Goal: Task Accomplishment & Management: Use online tool/utility

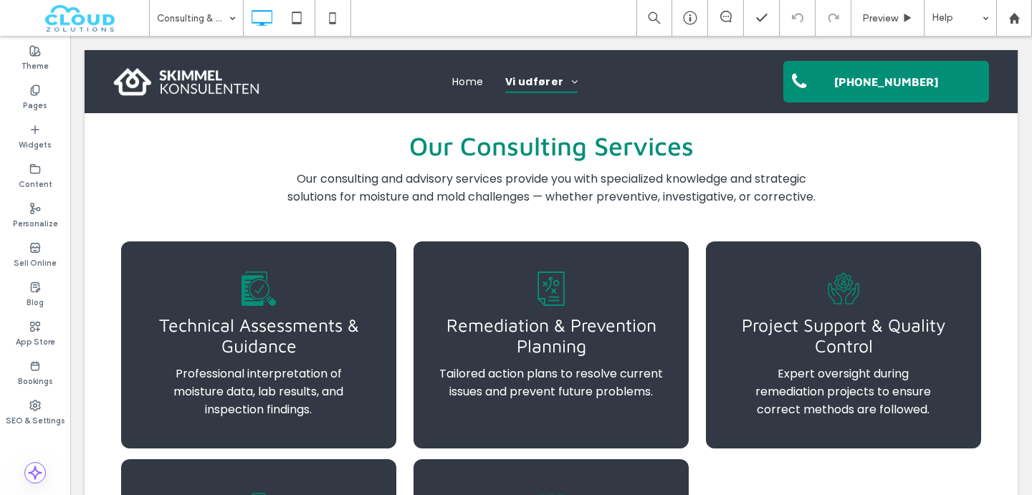
scroll to position [895, 0]
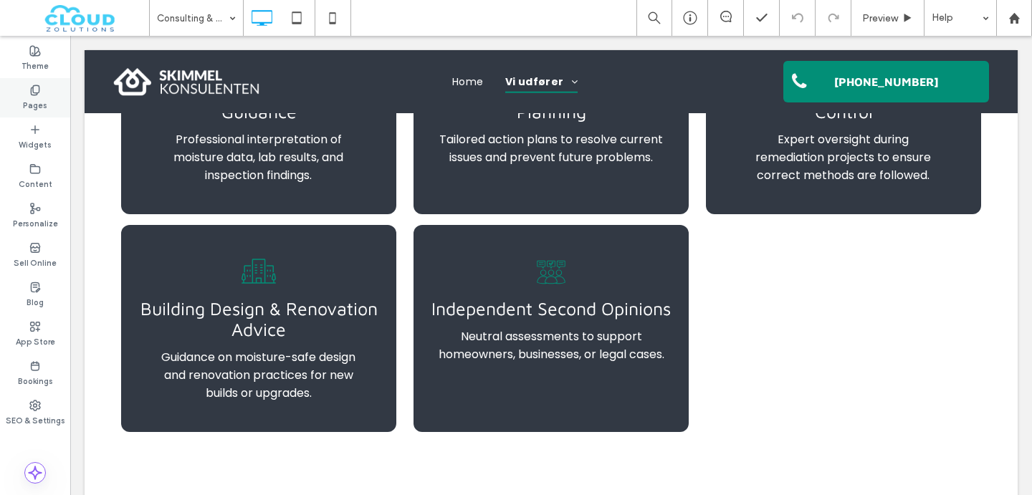
click at [16, 102] on div "Pages" at bounding box center [35, 97] width 70 height 39
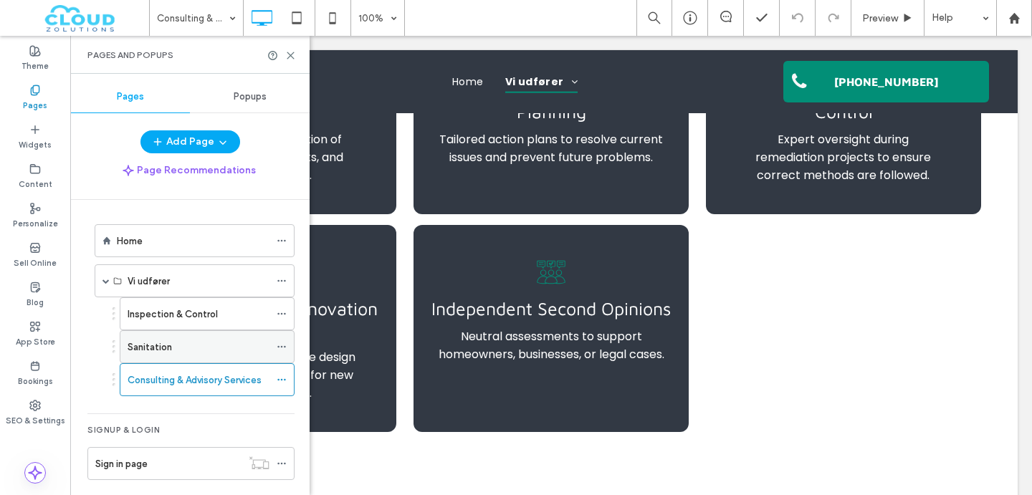
scroll to position [5, 0]
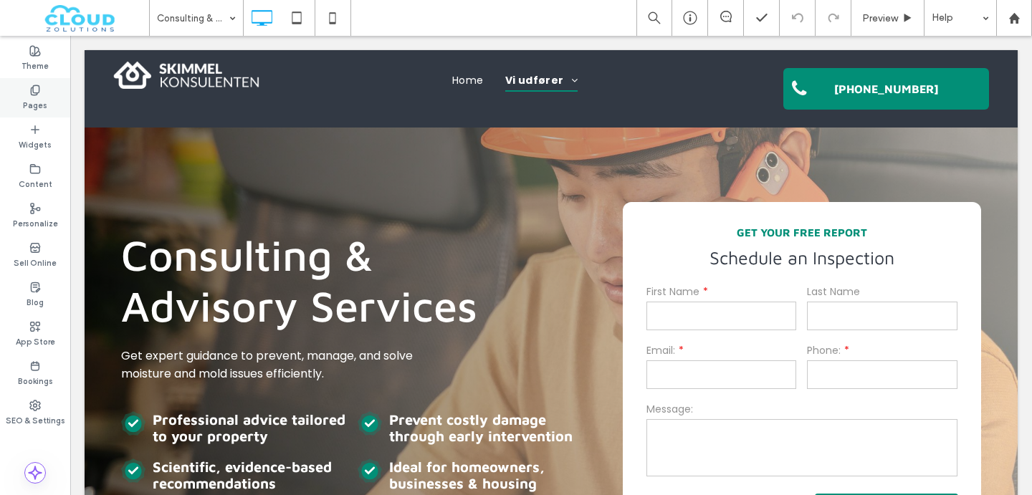
click at [20, 92] on div "Pages" at bounding box center [35, 97] width 70 height 39
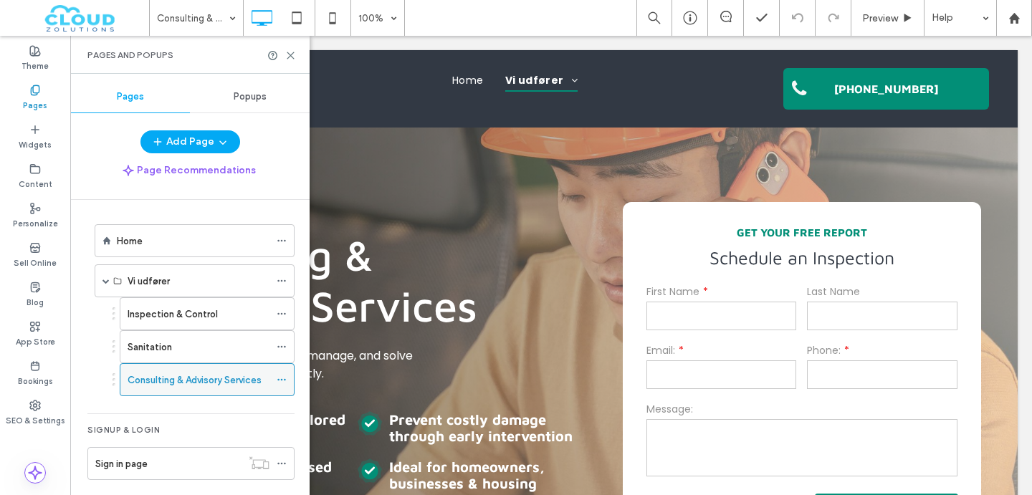
click at [285, 376] on icon at bounding box center [282, 380] width 10 height 10
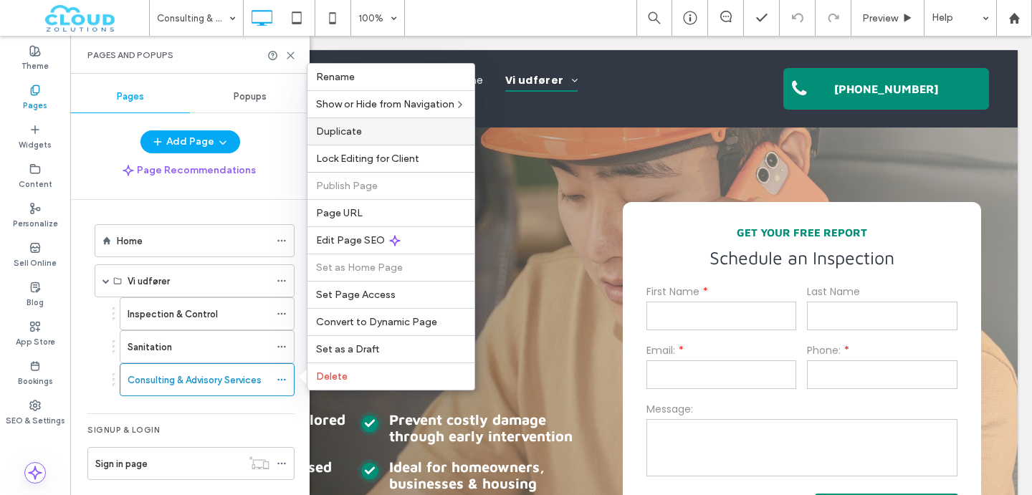
click at [331, 128] on span "Duplicate" at bounding box center [339, 131] width 46 height 12
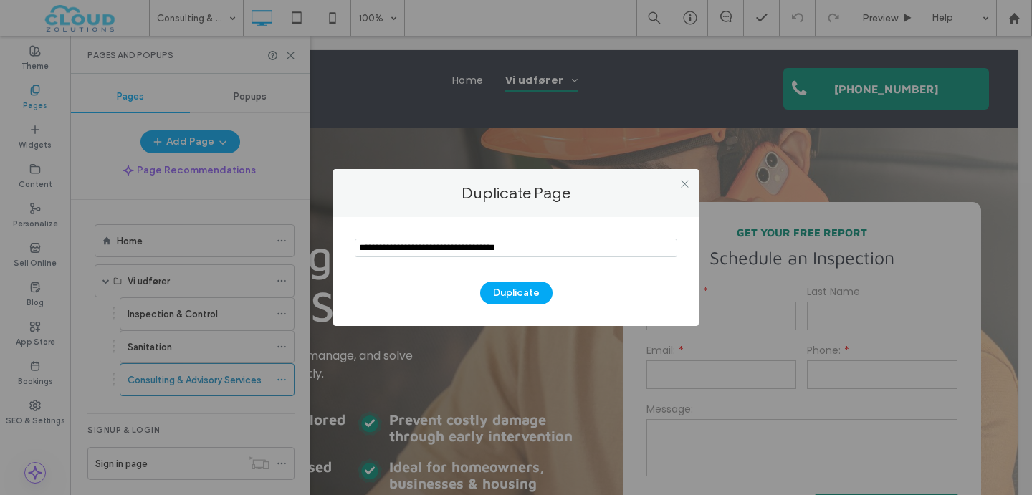
click at [430, 249] on input "notEmpty" at bounding box center [516, 248] width 323 height 19
type input "******"
click at [501, 300] on button "Duplicate" at bounding box center [516, 293] width 72 height 23
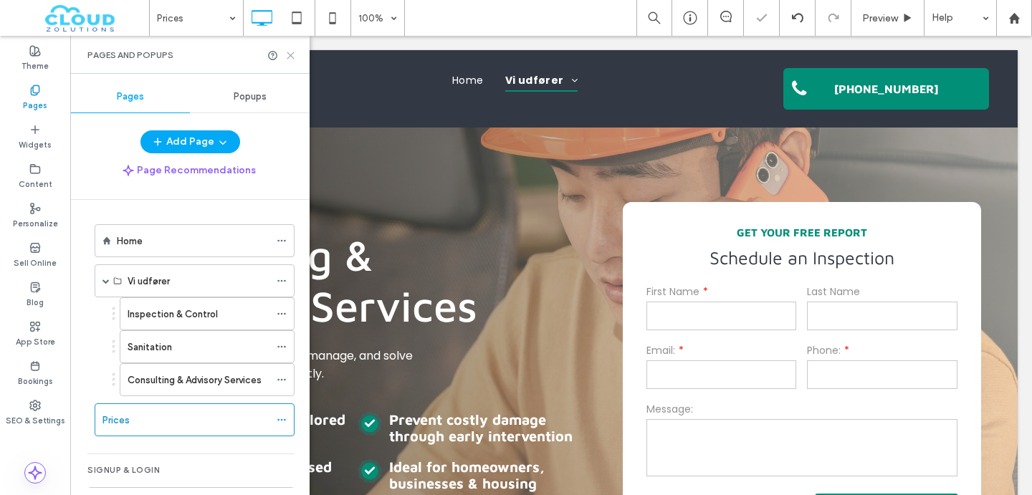
click at [289, 51] on icon at bounding box center [290, 55] width 11 height 11
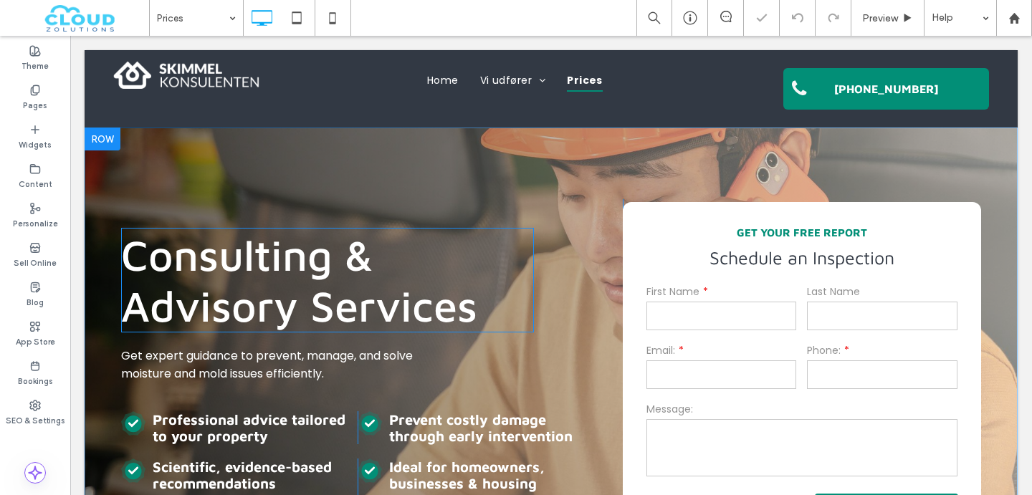
click at [282, 266] on span "Consulting & Advisory Services" at bounding box center [299, 280] width 356 height 102
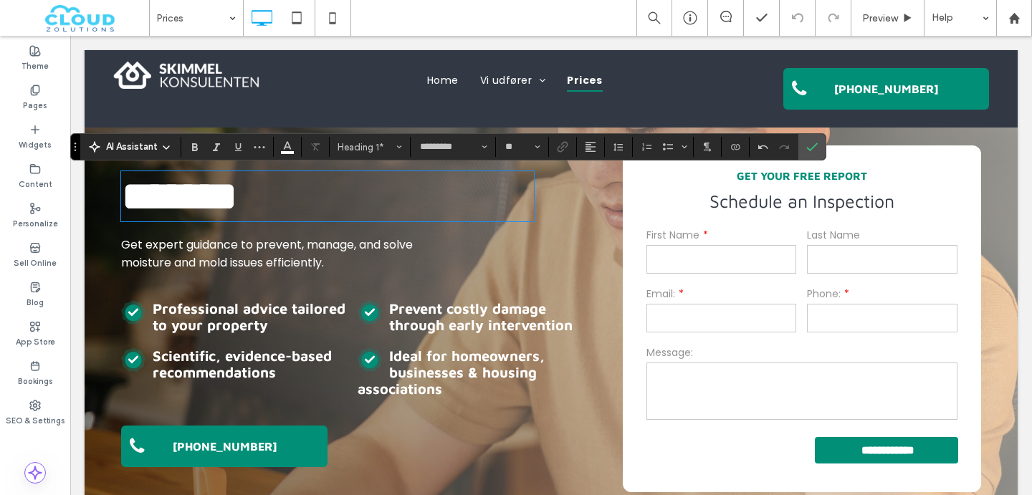
click at [234, 243] on span "Get expert guidance to prevent, manage, and solve moisture and mold issues effi…" at bounding box center [267, 254] width 292 height 34
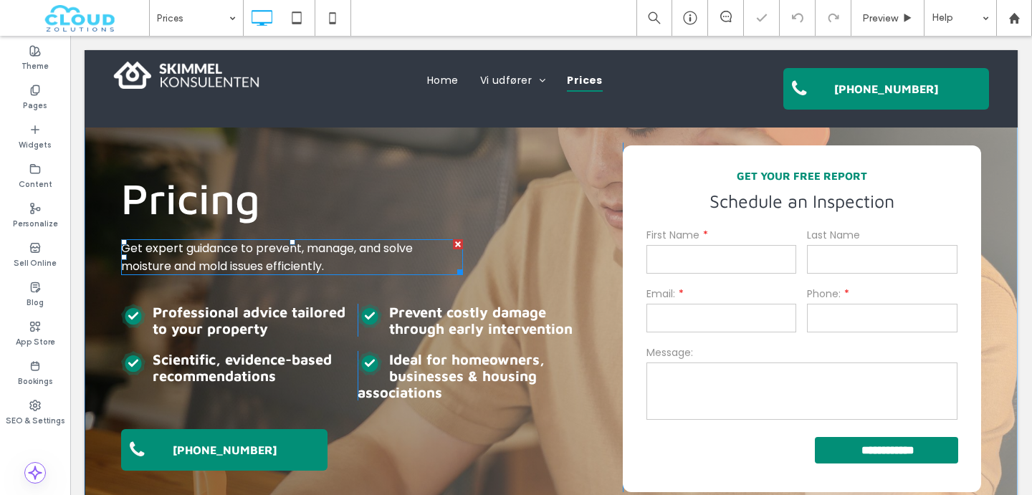
click at [234, 243] on span "Get expert guidance to prevent, manage, and solve moisture and mold issues effi…" at bounding box center [267, 257] width 292 height 34
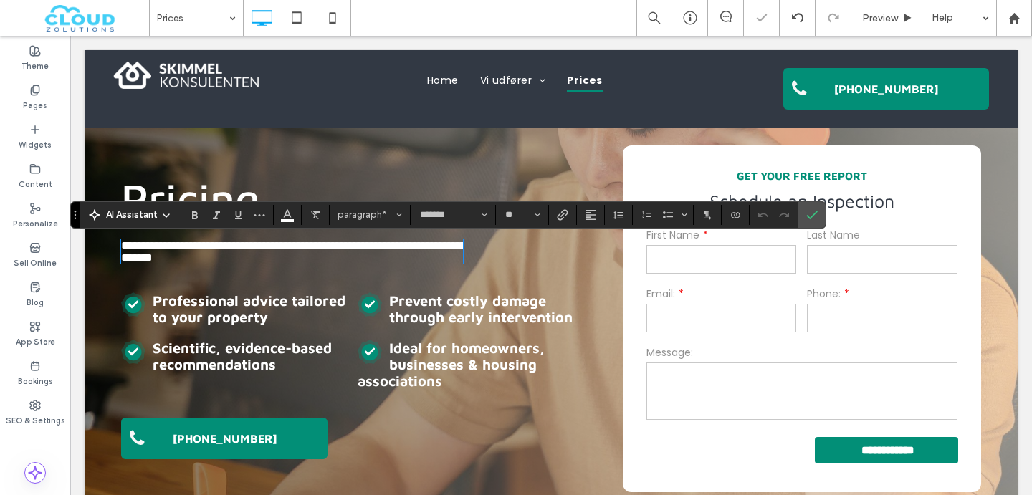
paste div
click at [123, 263] on span "**********" at bounding box center [212, 257] width 182 height 11
click at [814, 211] on icon "Confirm" at bounding box center [811, 214] width 11 height 11
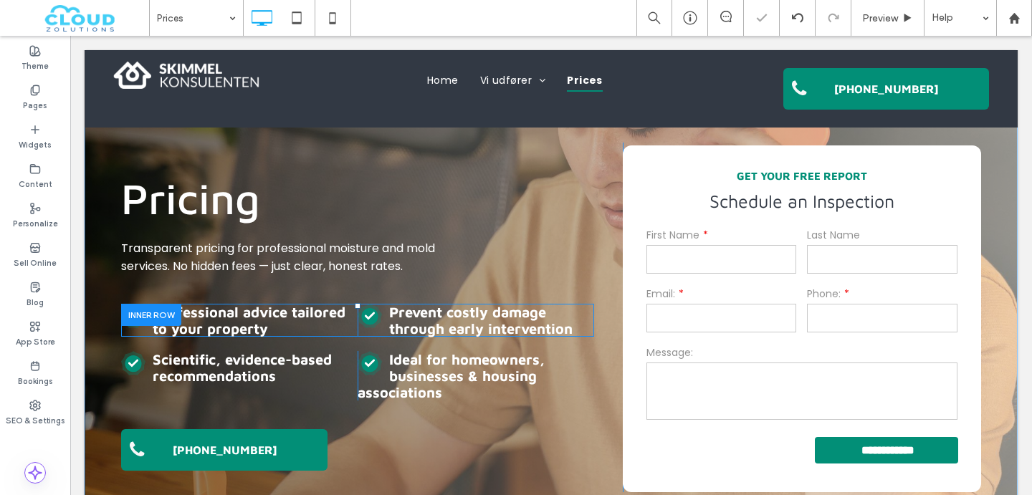
click at [146, 312] on div at bounding box center [151, 315] width 60 height 22
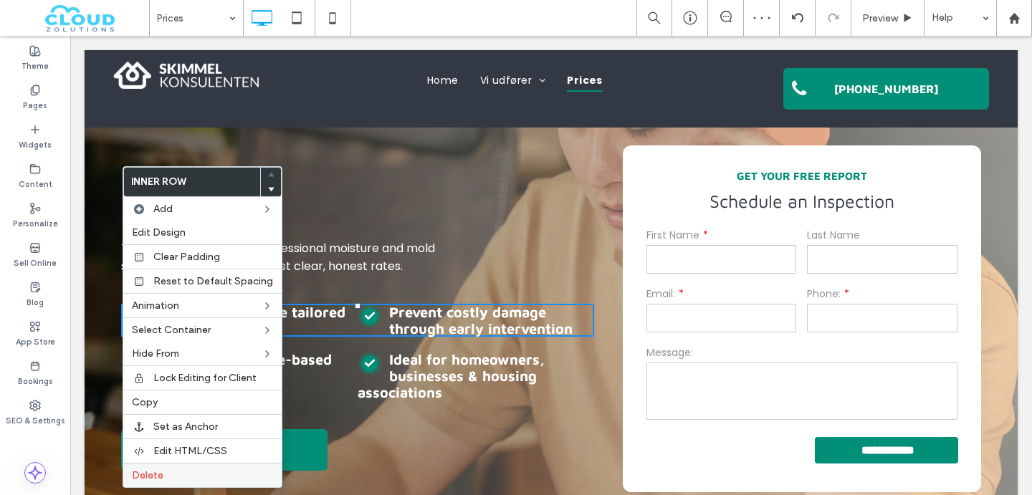
click at [152, 474] on span "Delete" at bounding box center [148, 476] width 32 height 12
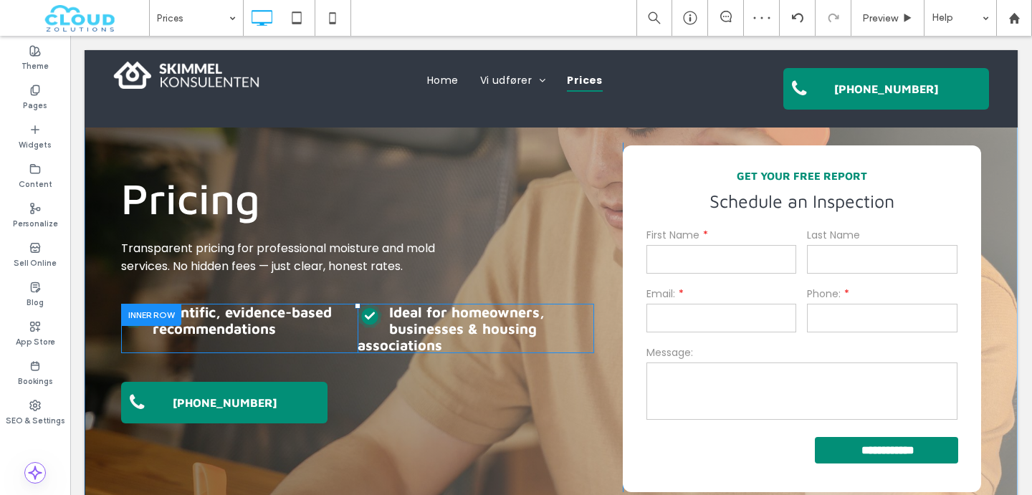
click at [130, 315] on div at bounding box center [151, 315] width 60 height 22
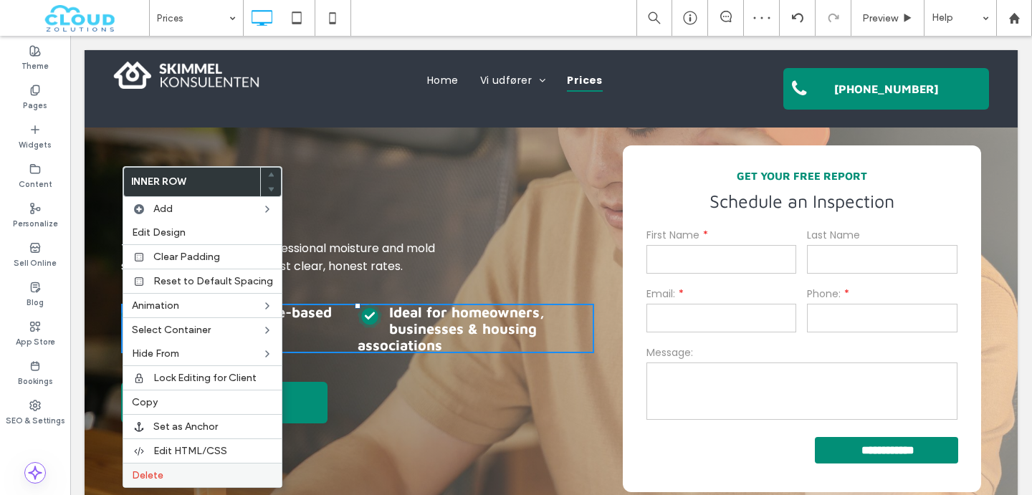
click at [149, 475] on span "Delete" at bounding box center [148, 476] width 32 height 12
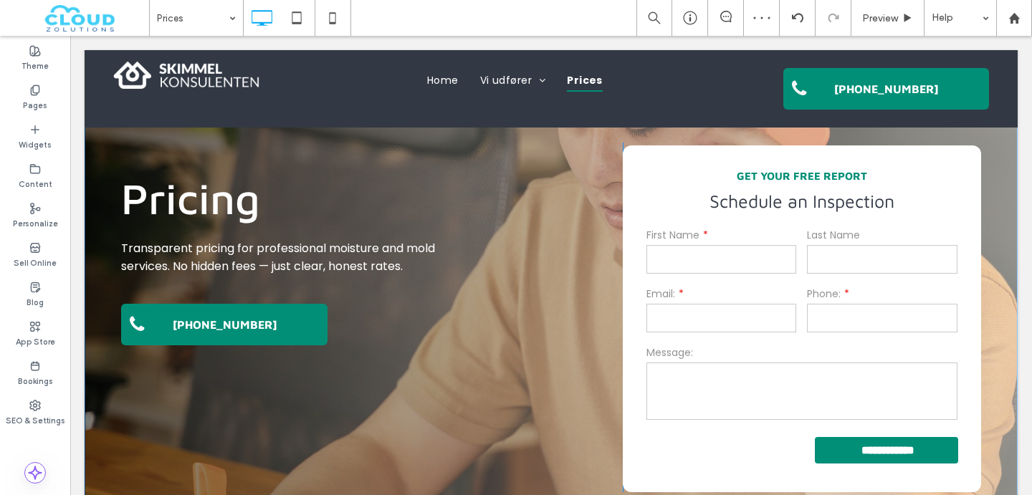
click at [432, 323] on div "Pricing Transparent pricing for professional moisture and mold services. No hid…" at bounding box center [372, 318] width 502 height 350
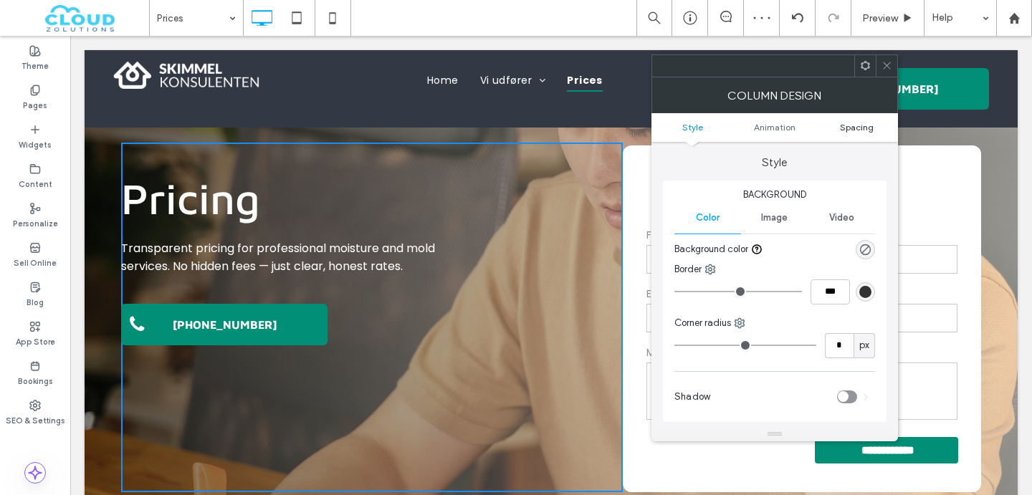
click at [862, 130] on span "Spacing" at bounding box center [857, 127] width 34 height 11
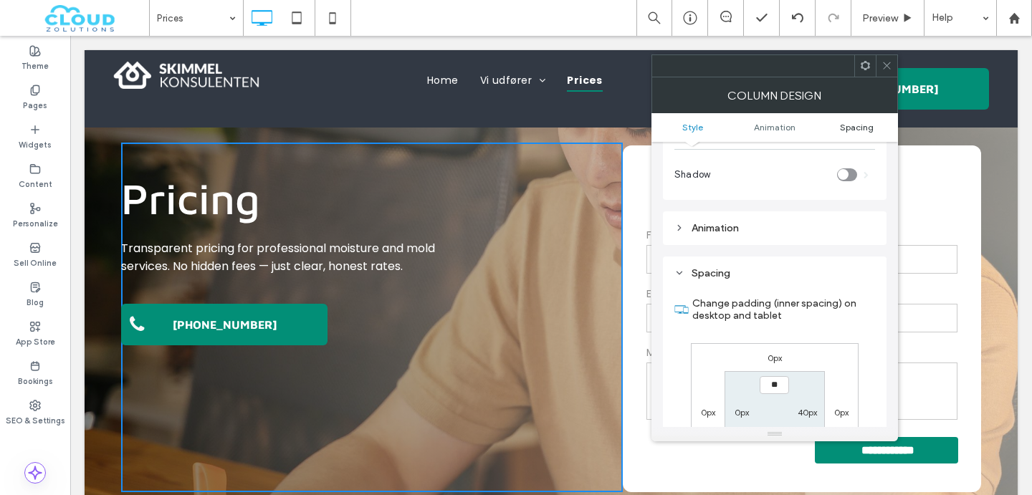
scroll to position [280, 0]
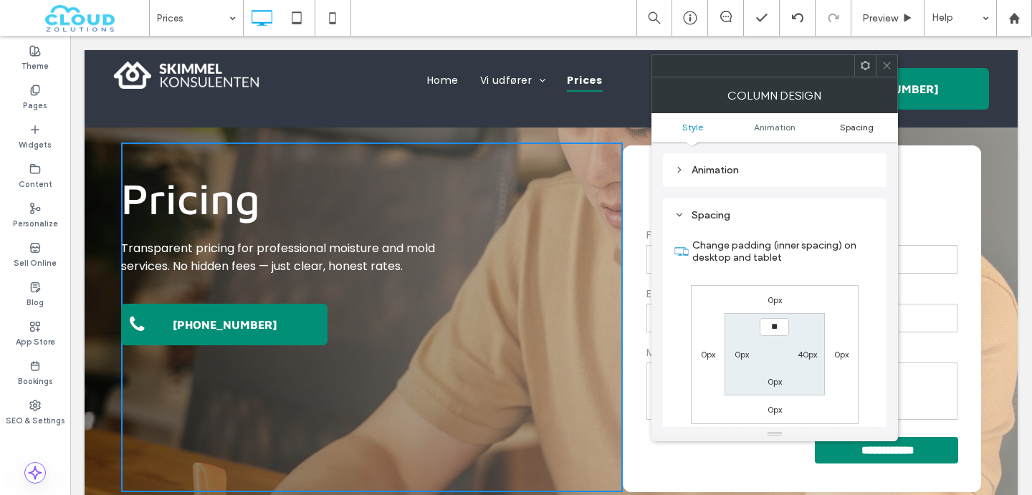
type input "***"
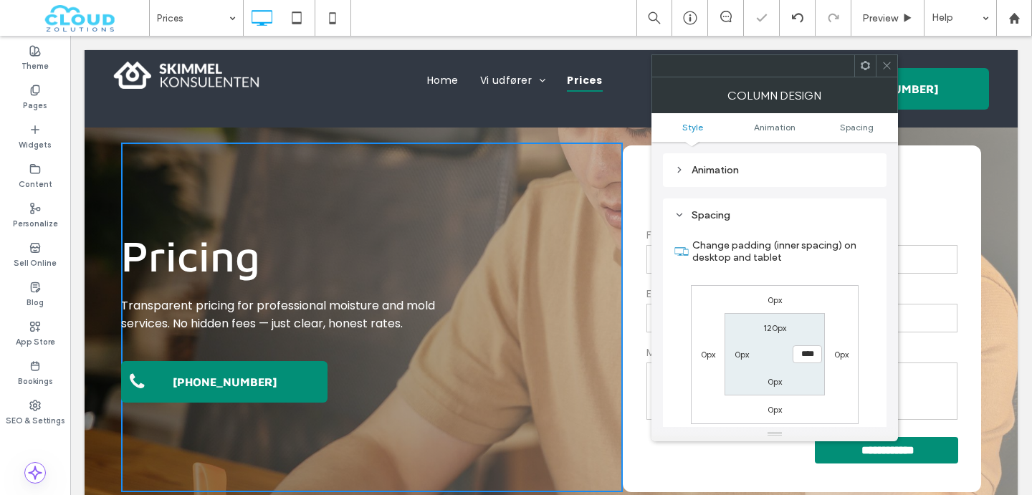
click at [887, 61] on icon at bounding box center [887, 65] width 11 height 11
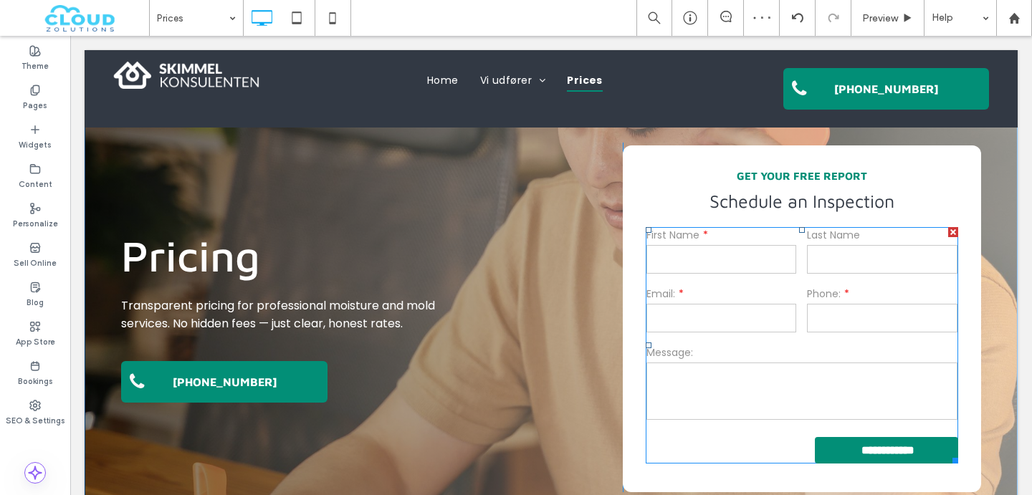
click at [808, 285] on div "Phone:" at bounding box center [882, 311] width 161 height 59
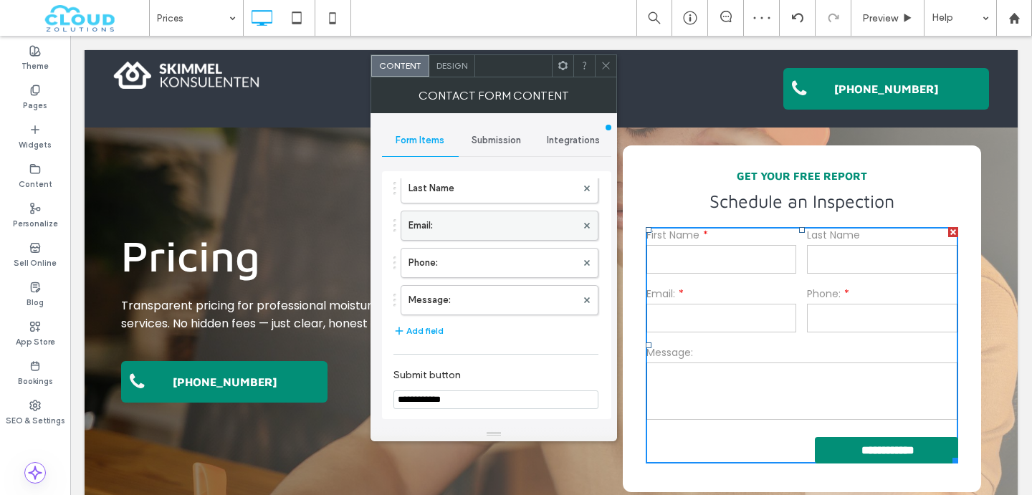
scroll to position [110, 0]
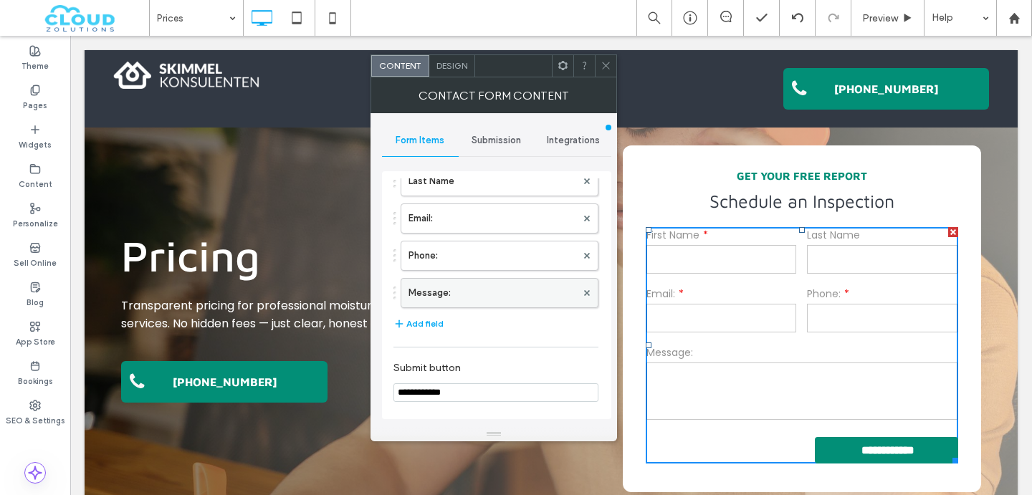
click at [550, 297] on label "Message:" at bounding box center [493, 293] width 168 height 29
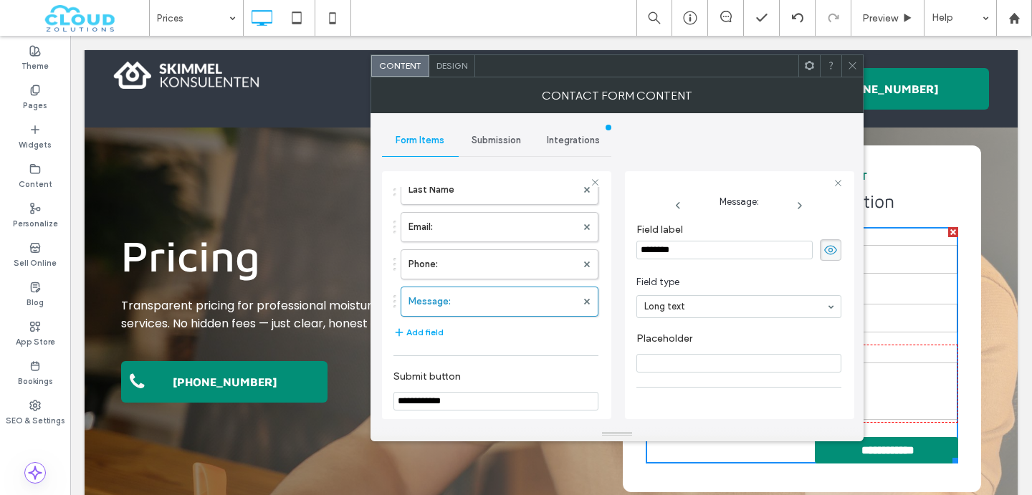
click at [854, 61] on icon at bounding box center [852, 65] width 11 height 11
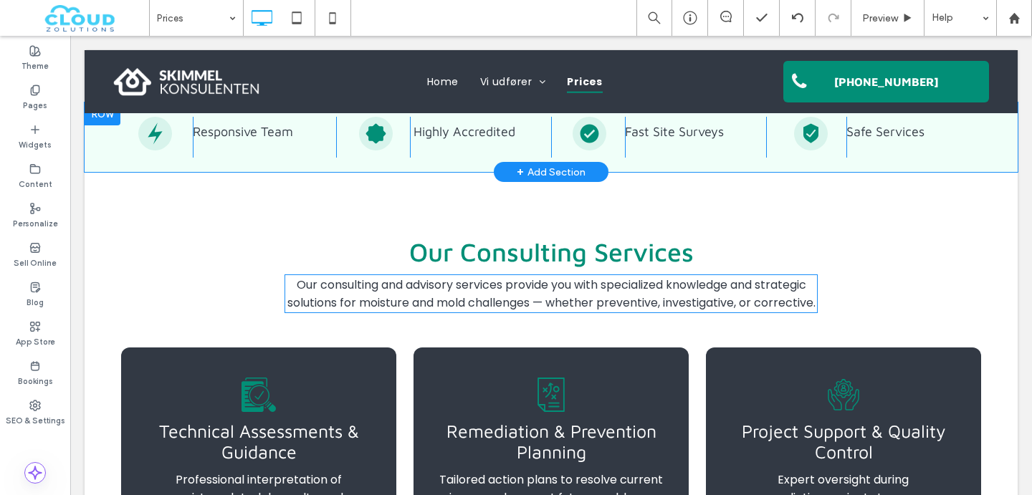
scroll to position [497, 0]
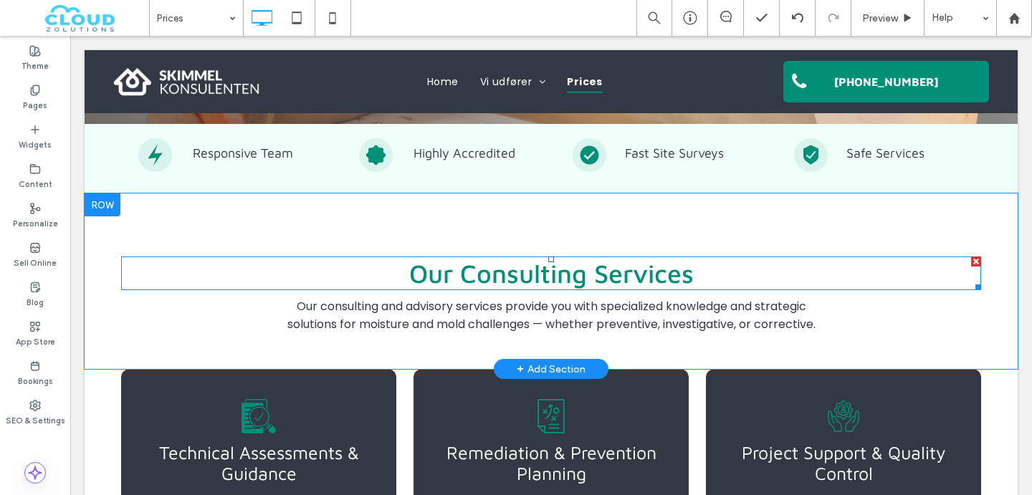
click at [513, 270] on span "Our Consulting Services" at bounding box center [551, 273] width 285 height 31
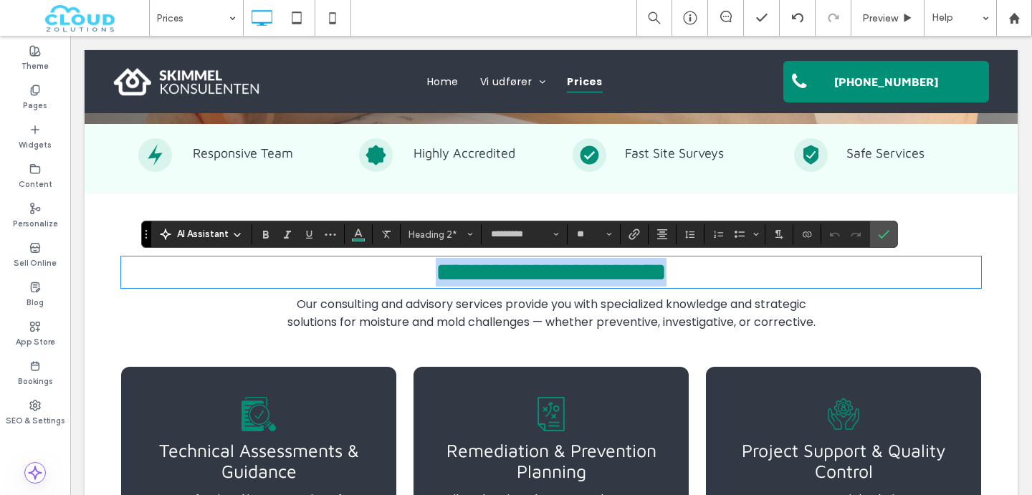
type input "*******"
type input "**"
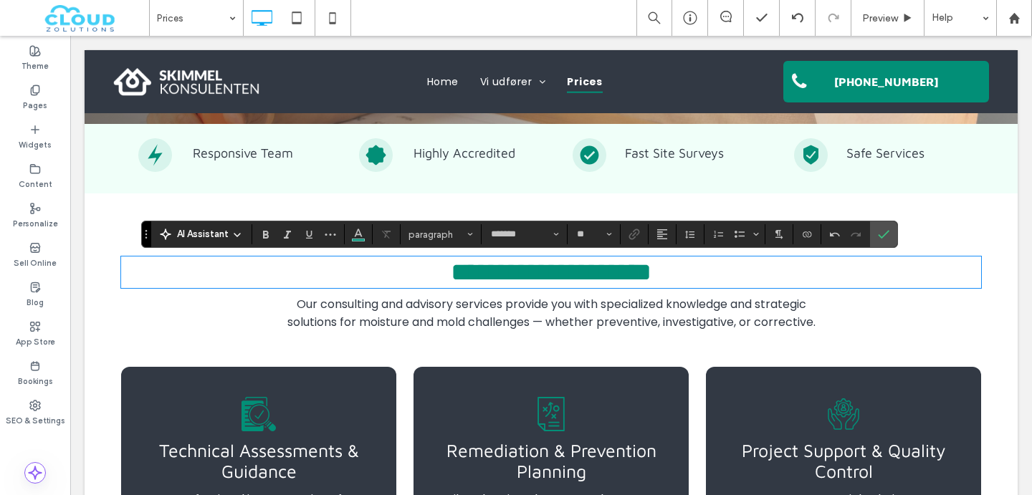
scroll to position [0, 0]
click at [895, 231] on section at bounding box center [883, 235] width 27 height 26
click at [389, 325] on span "Our consulting and advisory services provide you with specialized knowledge and…" at bounding box center [551, 313] width 528 height 34
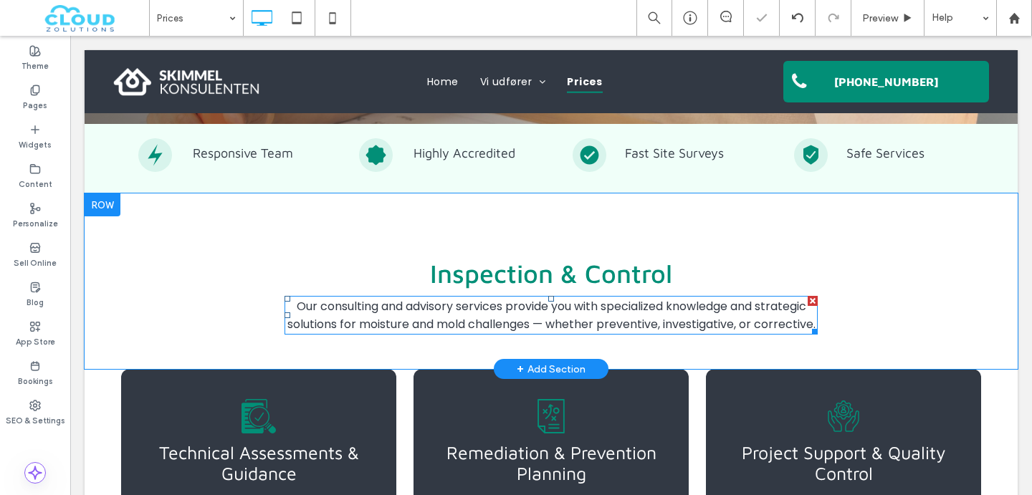
click at [389, 325] on span "Our consulting and advisory services provide you with specialized knowledge and…" at bounding box center [551, 315] width 528 height 34
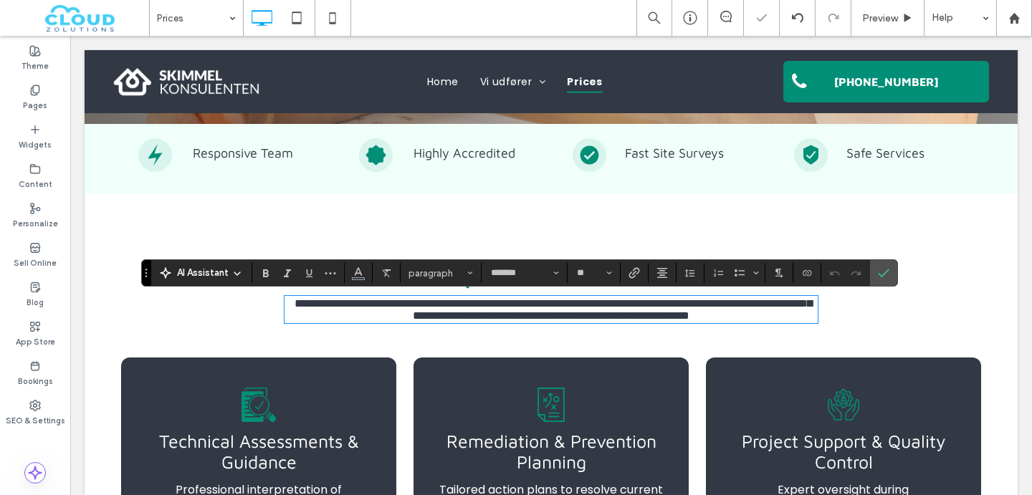
paste div
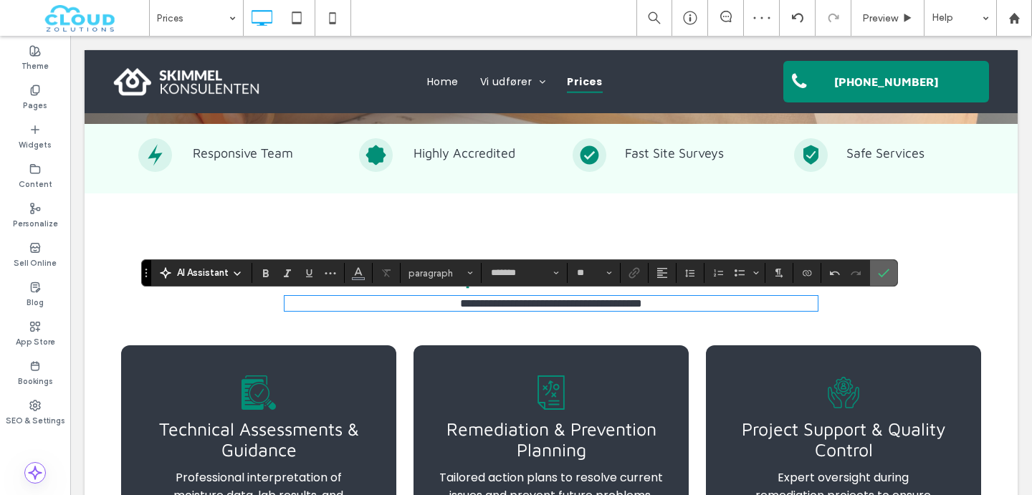
click at [891, 280] on label "Confirm" at bounding box center [884, 273] width 22 height 26
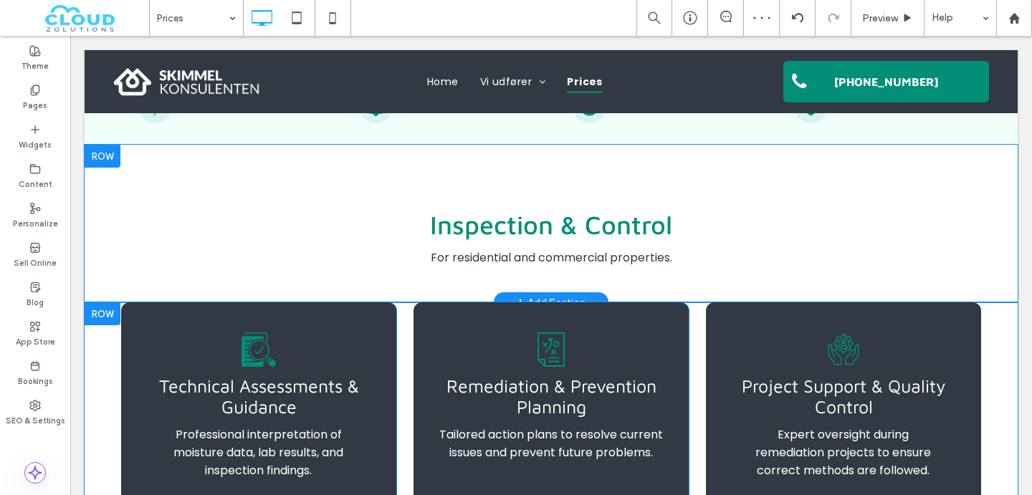
scroll to position [547, 0]
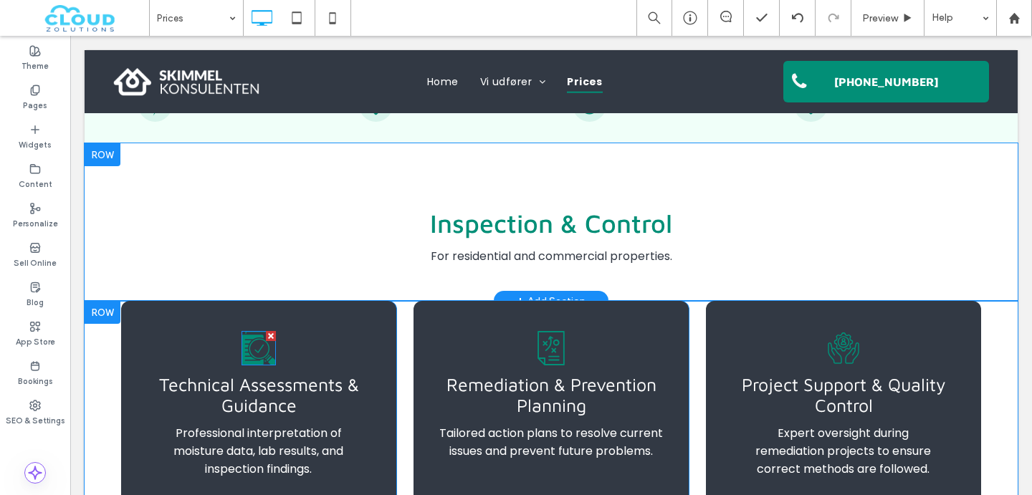
click at [250, 357] on icon at bounding box center [259, 348] width 34 height 34
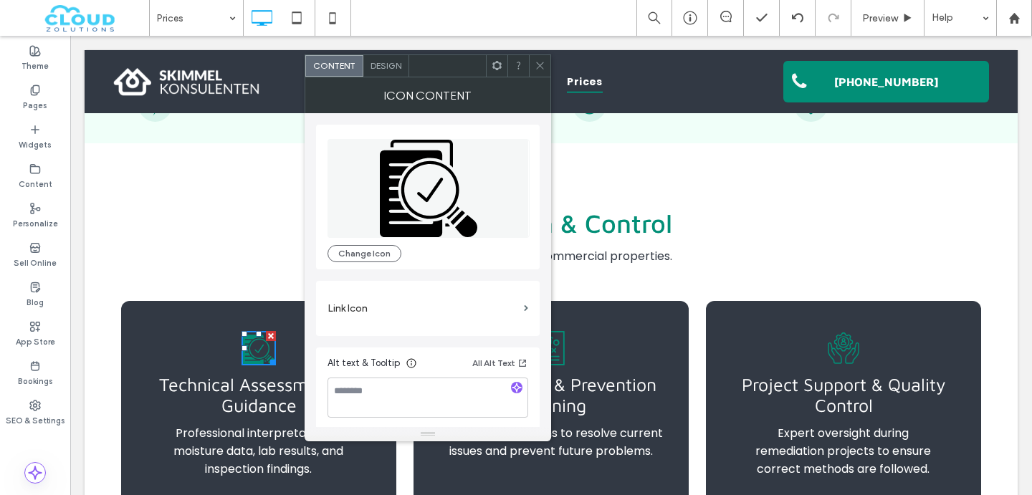
click at [377, 194] on icon at bounding box center [429, 188] width 202 height 99
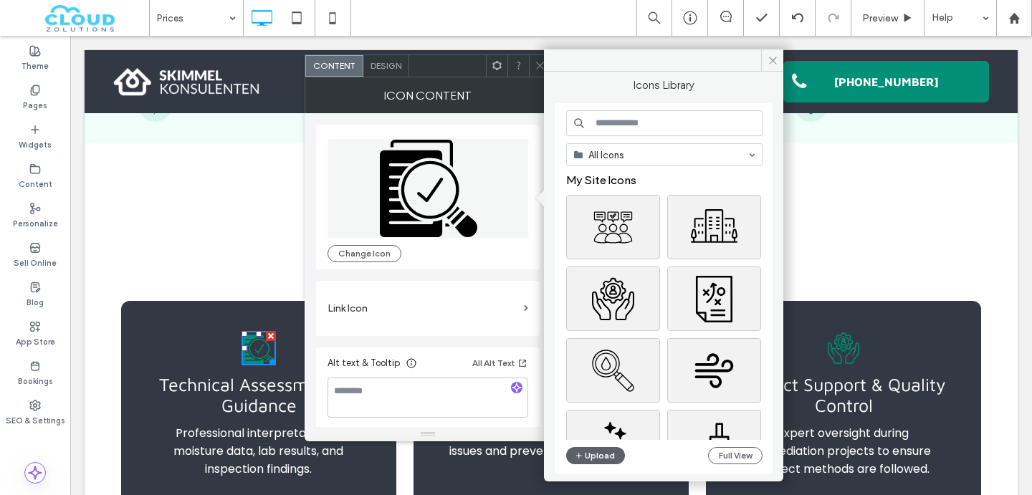
click at [653, 115] on input at bounding box center [664, 123] width 196 height 26
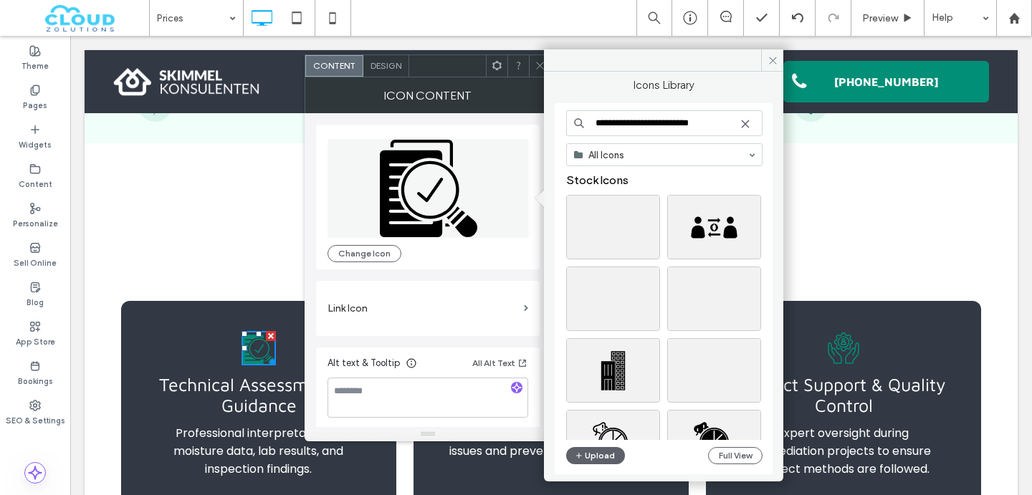
type input "**********"
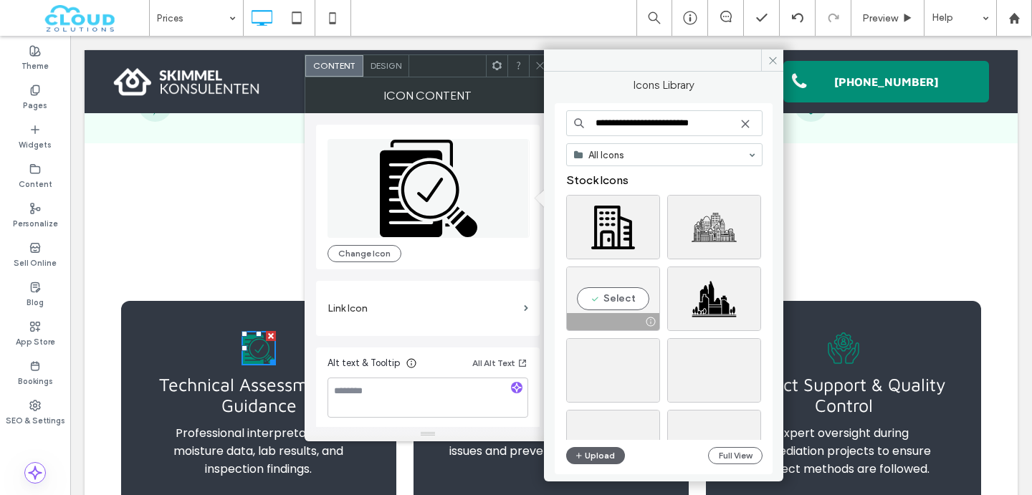
scroll to position [19, 0]
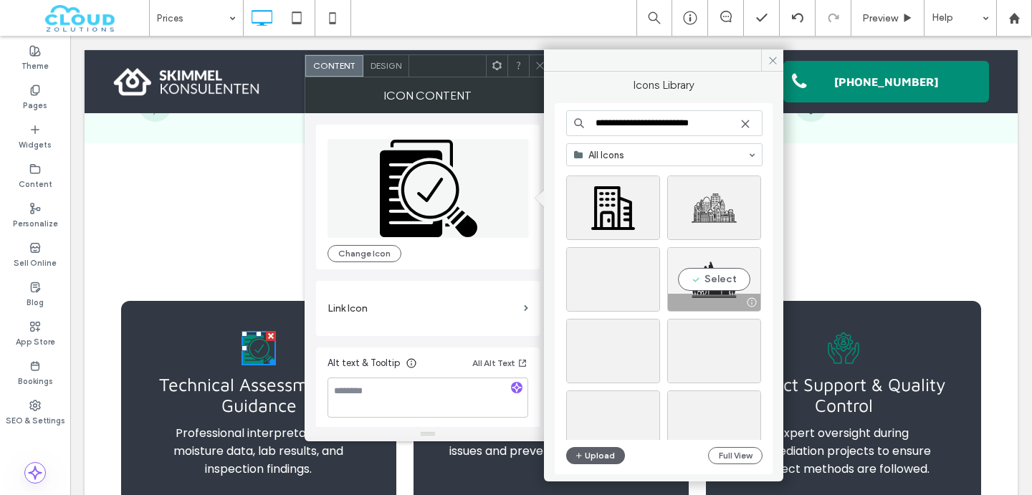
click at [708, 279] on div "Select" at bounding box center [714, 279] width 94 height 65
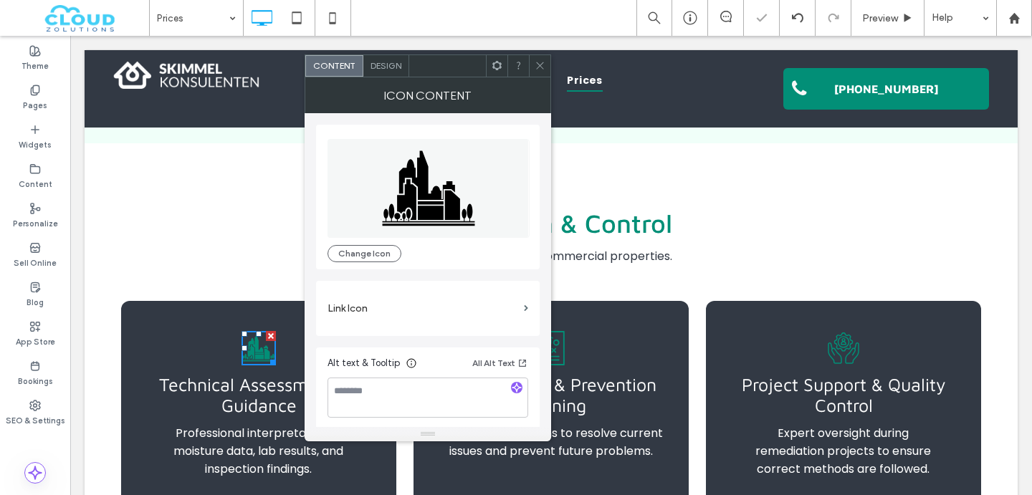
click at [539, 66] on icon at bounding box center [540, 65] width 11 height 11
